Goal: Obtain resource: Download file/media

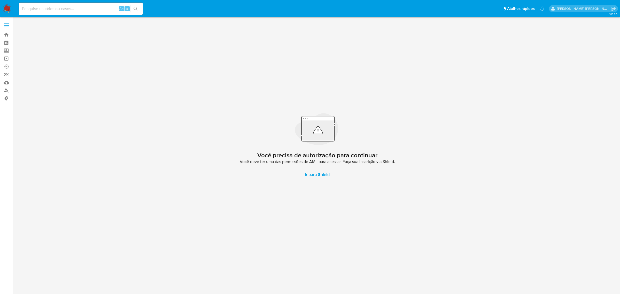
click at [9, 27] on label at bounding box center [6, 25] width 13 height 11
click at [0, 0] on input "checkbox" at bounding box center [0, 0] width 0 height 0
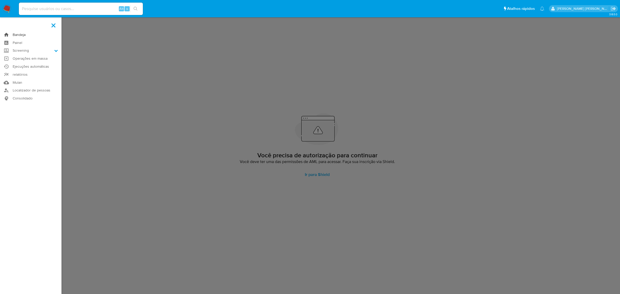
click at [17, 35] on link "Bandeja" at bounding box center [30, 35] width 61 height 8
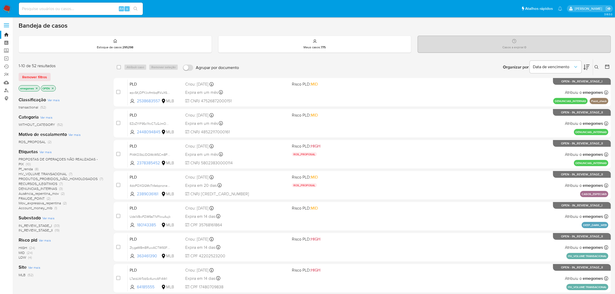
click at [74, 157] on span "PROPOSTAS DE OPERAÇOES NÃO REALIZADAS - PIX" at bounding box center [58, 162] width 79 height 10
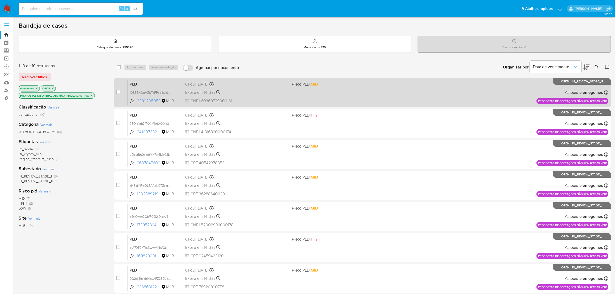
click at [249, 92] on div "Expira em 14 dias Expira em 27/10/2025 16:21:25" at bounding box center [236, 92] width 103 height 7
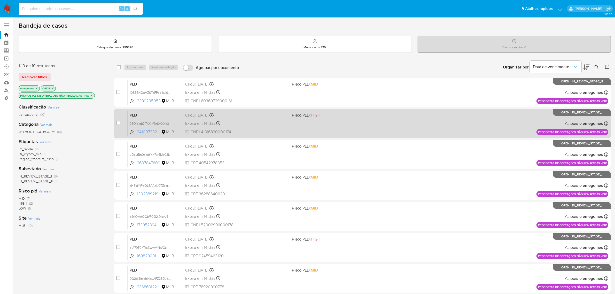
click at [262, 118] on div "PLD 2EOIz1gb7j7XKIrf4nSHXXo3 241007332 MLB Risco PLD: HIGH Criou: 12/09/2025 Cr…" at bounding box center [368, 123] width 481 height 26
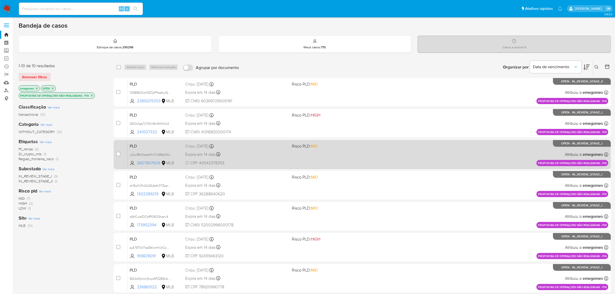
click at [243, 149] on div "PLD u2isJfBn0sepYKh7w6Ms03Li 2607847609 MLB Risco PLD: MID Criou: 12/09/2025 Cr…" at bounding box center [368, 154] width 481 height 26
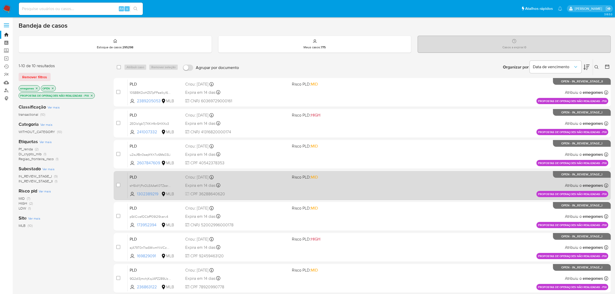
click at [244, 182] on div "Expira em 14 dias Expira em 27/10/2025 16:20:55" at bounding box center [236, 185] width 103 height 7
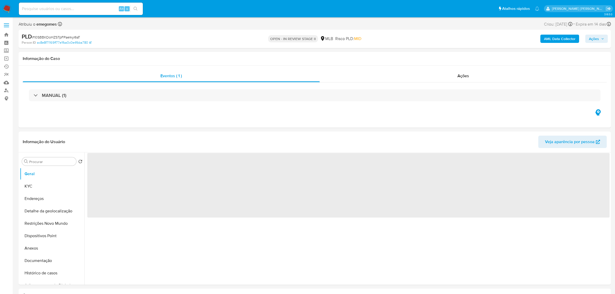
select select "10"
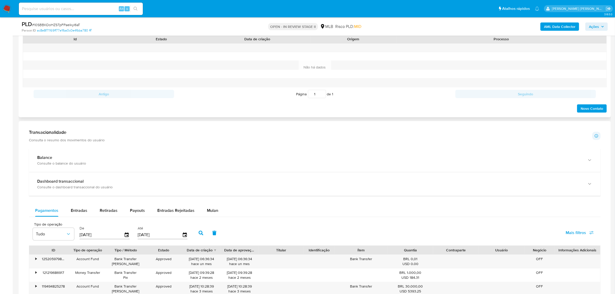
scroll to position [323, 0]
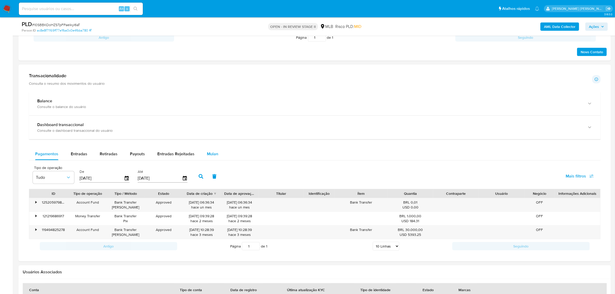
click at [208, 152] on span "Mulan" at bounding box center [212, 154] width 11 height 6
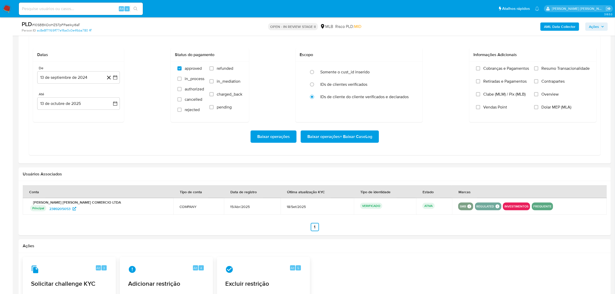
scroll to position [452, 0]
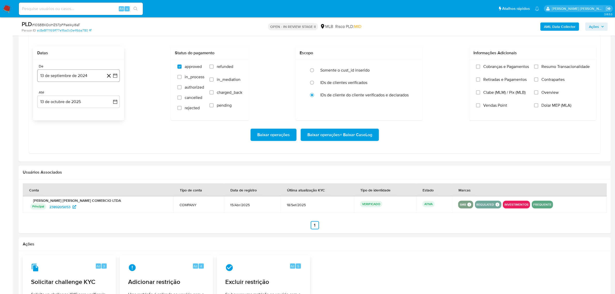
click at [116, 77] on icon "button" at bounding box center [115, 75] width 5 height 5
click at [111, 96] on icon "Mes siguiente" at bounding box center [111, 94] width 2 height 4
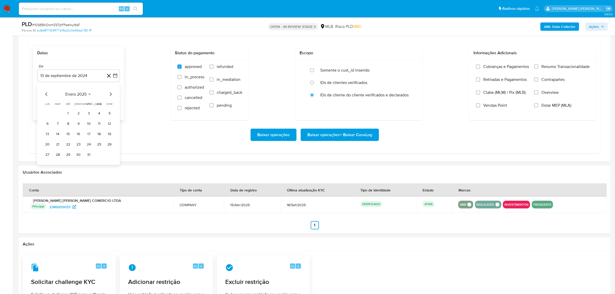
click at [111, 96] on icon "Mes siguiente" at bounding box center [111, 94] width 2 height 4
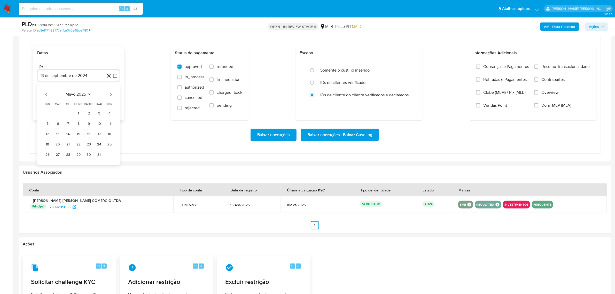
click at [111, 96] on icon "Mes siguiente" at bounding box center [111, 94] width 2 height 4
click at [46, 113] on button "1" at bounding box center [47, 113] width 8 height 8
click at [118, 105] on button "13 de octubre de 2025" at bounding box center [78, 102] width 83 height 12
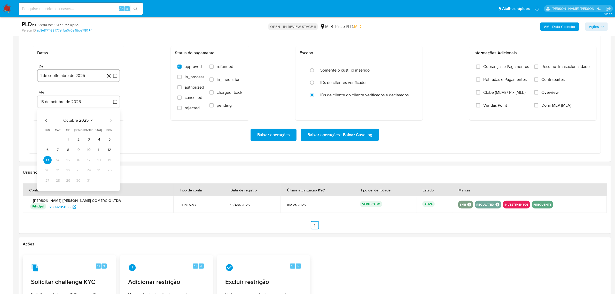
click at [115, 76] on icon "button" at bounding box center [115, 75] width 5 height 5
click at [44, 97] on icon "Mes anterior" at bounding box center [46, 94] width 6 height 6
click at [88, 114] on button "1" at bounding box center [89, 113] width 8 height 8
click at [113, 100] on icon "button" at bounding box center [115, 101] width 5 height 5
click at [110, 150] on button "12" at bounding box center [109, 150] width 8 height 8
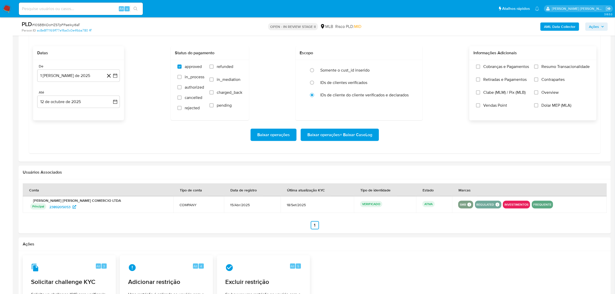
click at [556, 92] on span "Overview" at bounding box center [549, 92] width 17 height 5
click at [538, 92] on input "Overview" at bounding box center [536, 92] width 4 height 4
click at [555, 80] on span "Contrapartes" at bounding box center [552, 79] width 23 height 5
click at [538, 80] on input "Contrapartes" at bounding box center [536, 79] width 4 height 4
click at [557, 67] on span "Resumo Transacionalidade" at bounding box center [565, 66] width 48 height 5
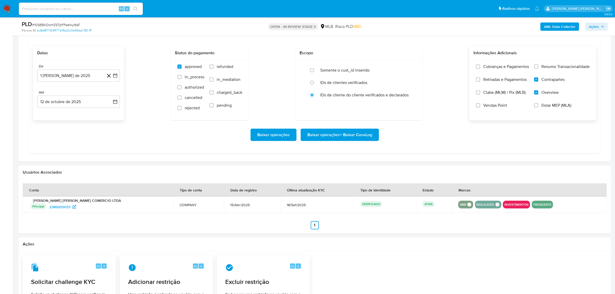
click at [538, 67] on input "Resumo Transacionalidade" at bounding box center [536, 67] width 4 height 4
click at [362, 138] on span "Baixar operações + Baixar CaseLog" at bounding box center [339, 134] width 65 height 11
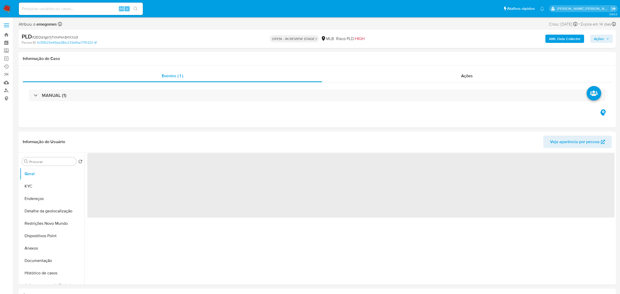
select select "10"
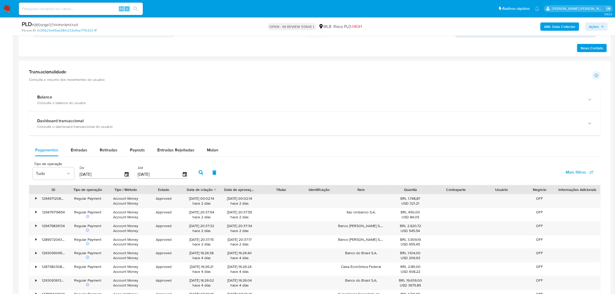
scroll to position [355, 0]
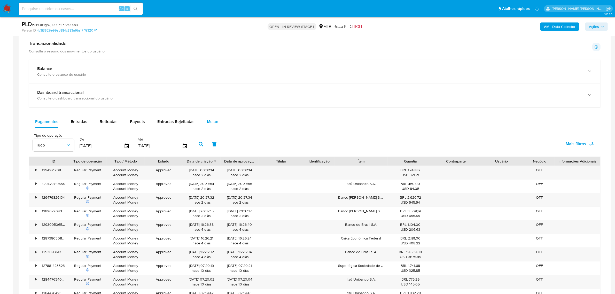
click at [207, 120] on span "Mulan" at bounding box center [212, 122] width 11 height 6
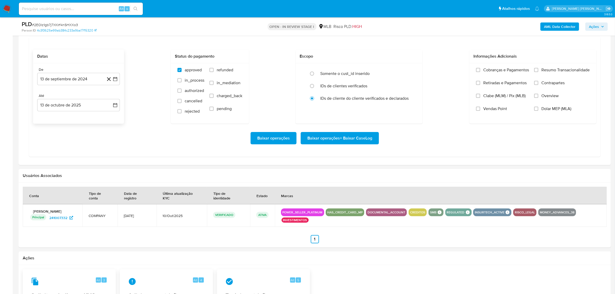
scroll to position [452, 0]
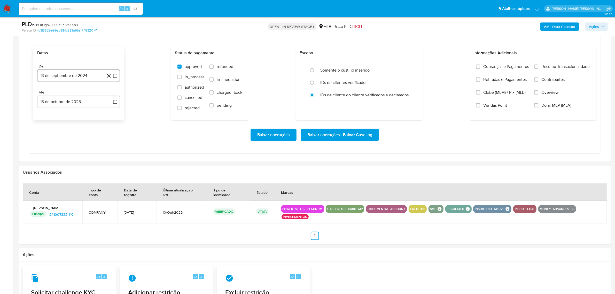
click at [118, 78] on icon "button" at bounding box center [115, 75] width 5 height 5
click at [109, 95] on icon "Mes siguiente" at bounding box center [110, 94] width 6 height 6
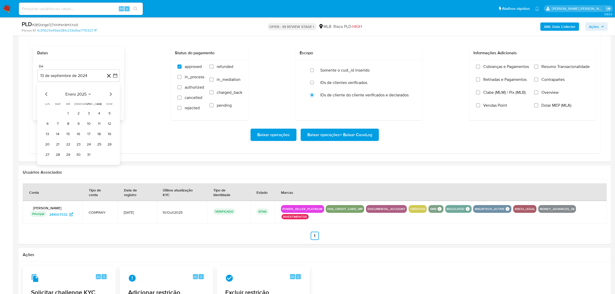
click at [109, 95] on icon "Mes siguiente" at bounding box center [110, 94] width 6 height 6
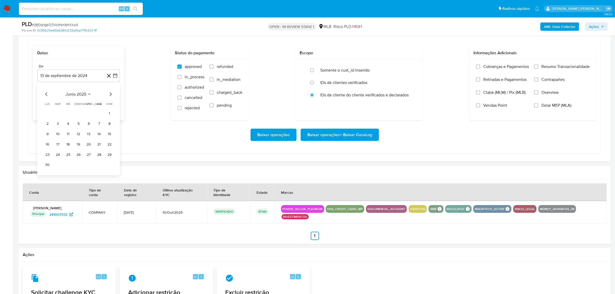
click at [109, 95] on icon "Mes siguiente" at bounding box center [110, 94] width 6 height 6
click at [90, 115] on button "1" at bounding box center [89, 113] width 8 height 8
click at [116, 103] on icon "button" at bounding box center [115, 101] width 5 height 5
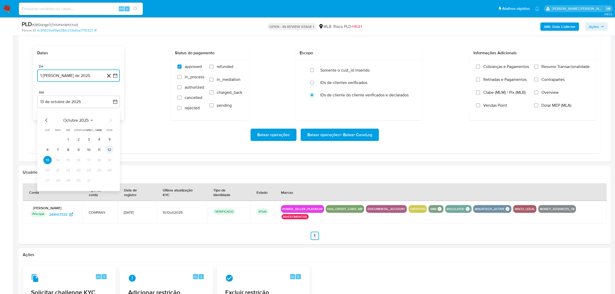
click at [111, 149] on button "12" at bounding box center [109, 150] width 8 height 8
click at [545, 95] on span "Overview" at bounding box center [549, 92] width 17 height 5
click at [538, 95] on input "Overview" at bounding box center [536, 92] width 4 height 4
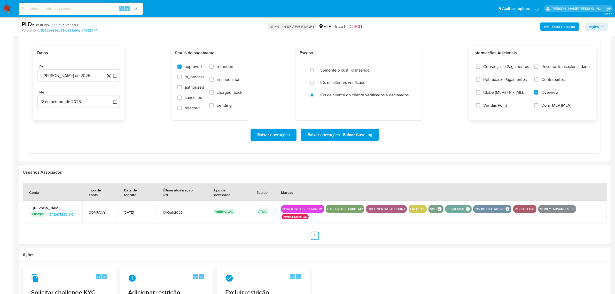
click at [554, 80] on span "Contrapartes" at bounding box center [552, 79] width 23 height 5
click at [538, 80] on input "Contrapartes" at bounding box center [536, 79] width 4 height 4
click at [560, 70] on label "Resumo Transacionalidade" at bounding box center [562, 70] width 56 height 13
click at [538, 69] on input "Resumo Transacionalidade" at bounding box center [536, 67] width 4 height 4
click at [324, 138] on span "Baixar operações + Baixar CaseLog" at bounding box center [339, 134] width 65 height 11
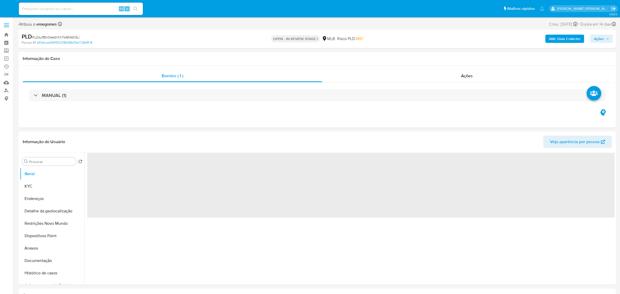
select select "10"
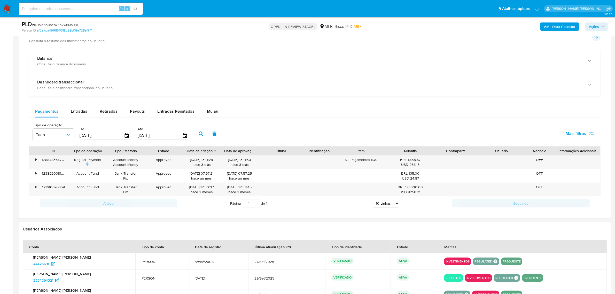
scroll to position [387, 0]
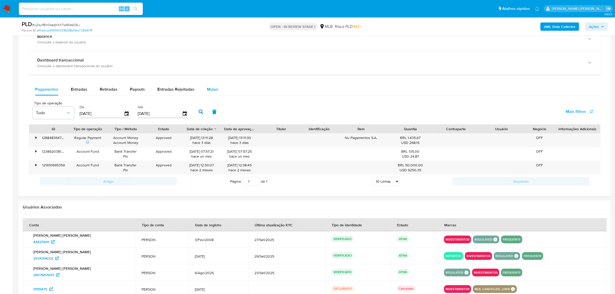
click at [210, 92] on span "Mulan" at bounding box center [212, 89] width 11 height 6
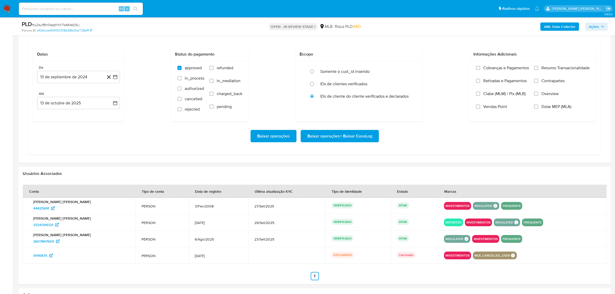
scroll to position [452, 0]
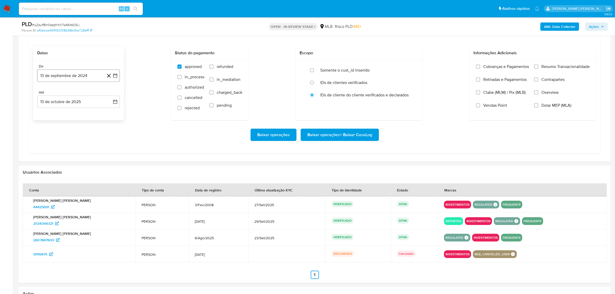
click at [118, 73] on button "13 de septiembre de 2024" at bounding box center [78, 75] width 83 height 12
click at [110, 95] on icon "Mes siguiente" at bounding box center [110, 94] width 6 height 6
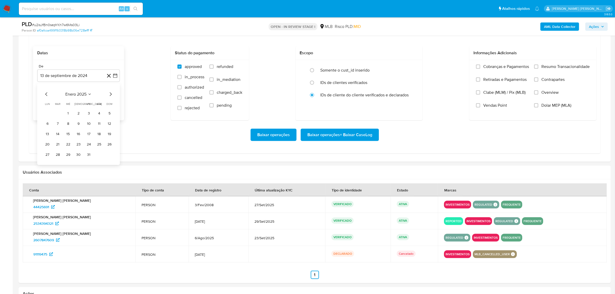
click at [110, 95] on icon "Mes siguiente" at bounding box center [110, 94] width 6 height 6
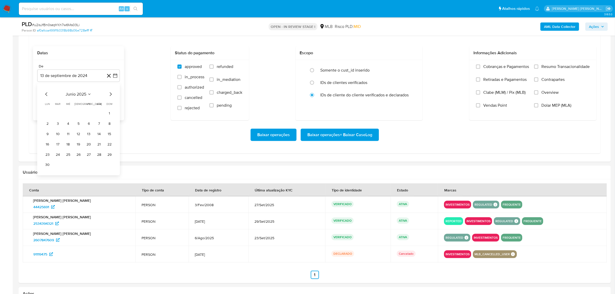
click at [110, 95] on icon "Mes siguiente" at bounding box center [110, 94] width 6 height 6
click at [91, 114] on button "1" at bounding box center [89, 113] width 8 height 8
click at [118, 103] on button "13 de octubre de 2025" at bounding box center [78, 102] width 83 height 12
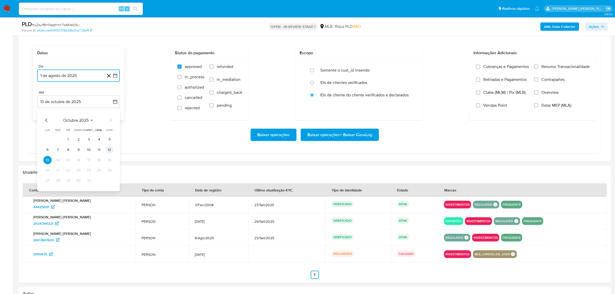
click at [109, 149] on button "12" at bounding box center [109, 150] width 8 height 8
click at [549, 92] on span "Overview" at bounding box center [549, 92] width 17 height 5
click at [538, 92] on input "Overview" at bounding box center [536, 92] width 4 height 4
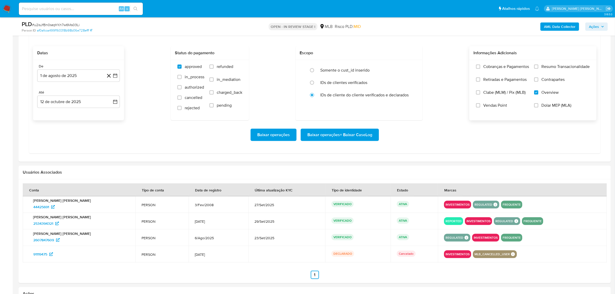
click at [552, 81] on span "Contrapartes" at bounding box center [552, 79] width 23 height 5
click at [538, 81] on input "Contrapartes" at bounding box center [536, 79] width 4 height 4
click at [555, 68] on span "Resumo Transacionalidade" at bounding box center [565, 66] width 48 height 5
click at [538, 68] on input "Resumo Transacionalidade" at bounding box center [536, 67] width 4 height 4
click at [350, 132] on span "Baixar operações + Baixar CaseLog" at bounding box center [339, 134] width 65 height 11
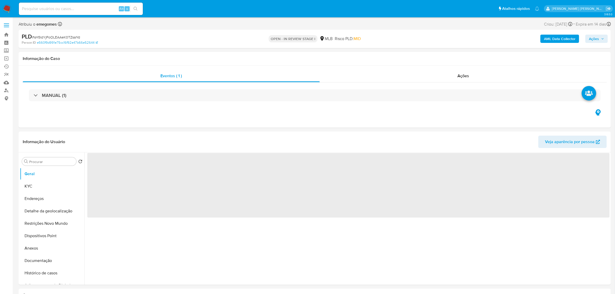
select select "10"
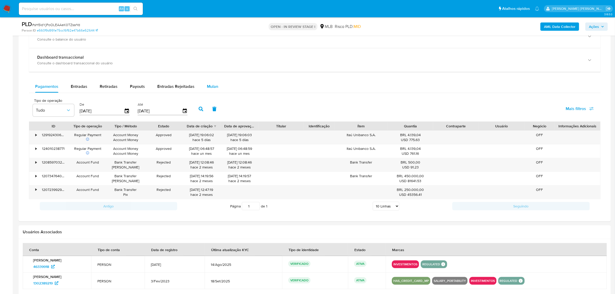
drag, startPoint x: 211, startPoint y: 83, endPoint x: 208, endPoint y: 84, distance: 3.1
click at [211, 83] on span "Mulan" at bounding box center [212, 86] width 11 height 6
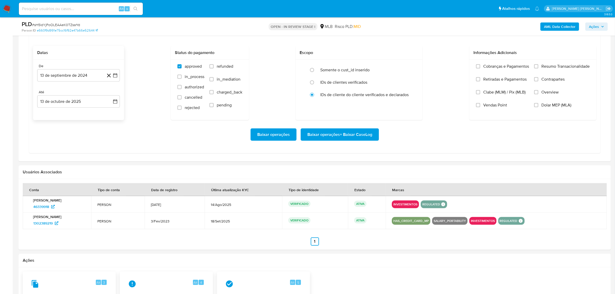
scroll to position [420, 0]
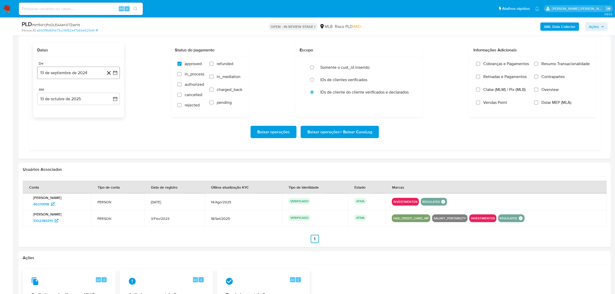
click at [117, 75] on icon "button" at bounding box center [115, 72] width 5 height 5
click at [111, 93] on icon "Mes siguiente" at bounding box center [110, 91] width 6 height 6
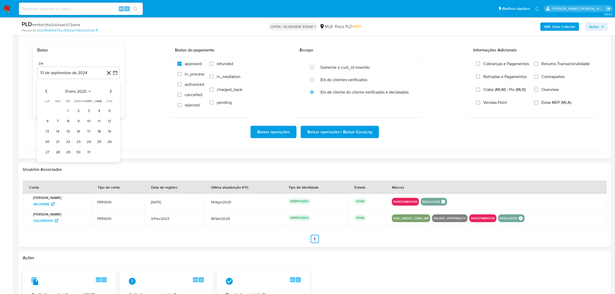
click at [111, 93] on icon "Mes siguiente" at bounding box center [110, 91] width 6 height 6
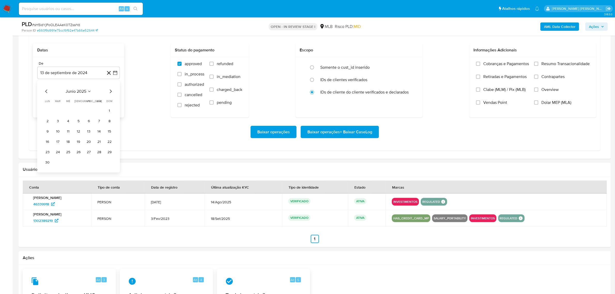
click at [111, 93] on icon "Mes siguiente" at bounding box center [110, 91] width 6 height 6
click at [87, 109] on button "1" at bounding box center [89, 110] width 8 height 8
click at [114, 100] on icon "button" at bounding box center [115, 98] width 5 height 5
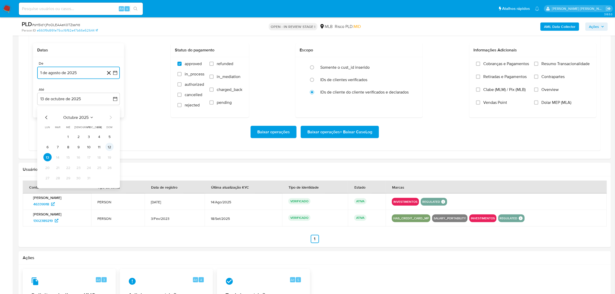
click at [111, 148] on button "12" at bounding box center [109, 147] width 8 height 8
click at [552, 89] on span "Overview" at bounding box center [549, 89] width 17 height 5
click at [538, 89] on input "Overview" at bounding box center [536, 90] width 4 height 4
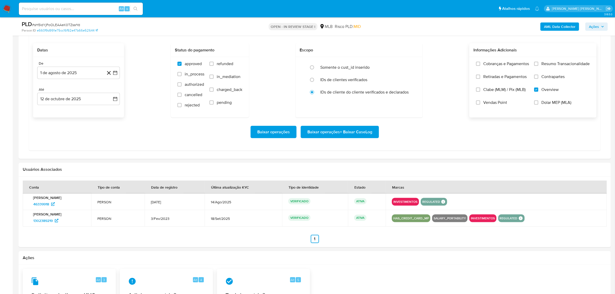
click at [555, 79] on span "Contrapartes" at bounding box center [552, 76] width 23 height 5
click at [538, 79] on input "Contrapartes" at bounding box center [536, 77] width 4 height 4
click at [556, 64] on span "Resumo Transacionalidade" at bounding box center [565, 63] width 48 height 5
click at [538, 64] on input "Resumo Transacionalidade" at bounding box center [536, 64] width 4 height 4
click at [332, 134] on span "Baixar operações + Baixar CaseLog" at bounding box center [339, 131] width 65 height 11
